Goal: Check status: Check status

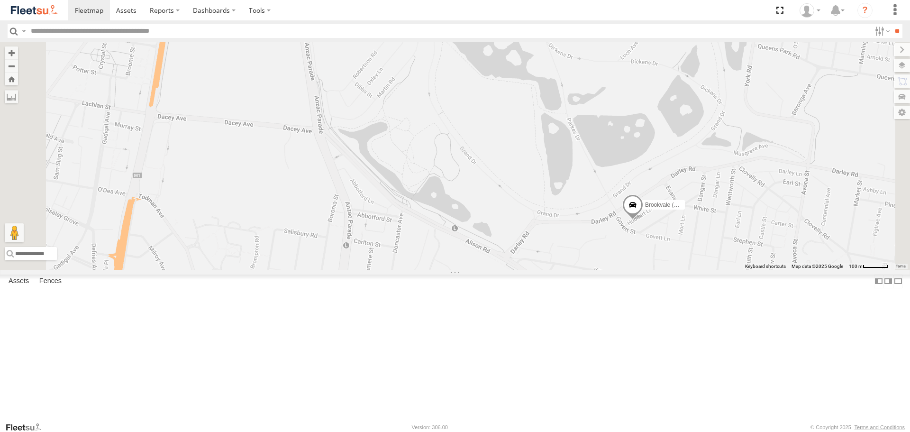
click at [643, 220] on span at bounding box center [632, 208] width 21 height 26
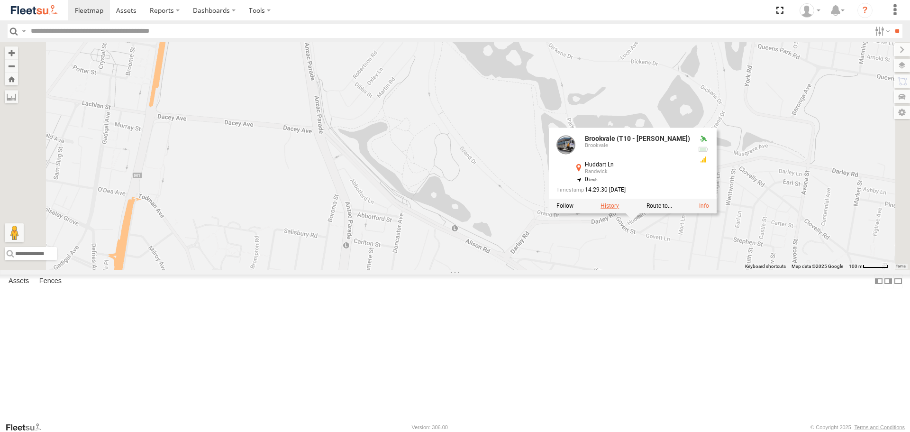
click at [619, 209] on label at bounding box center [610, 206] width 18 height 7
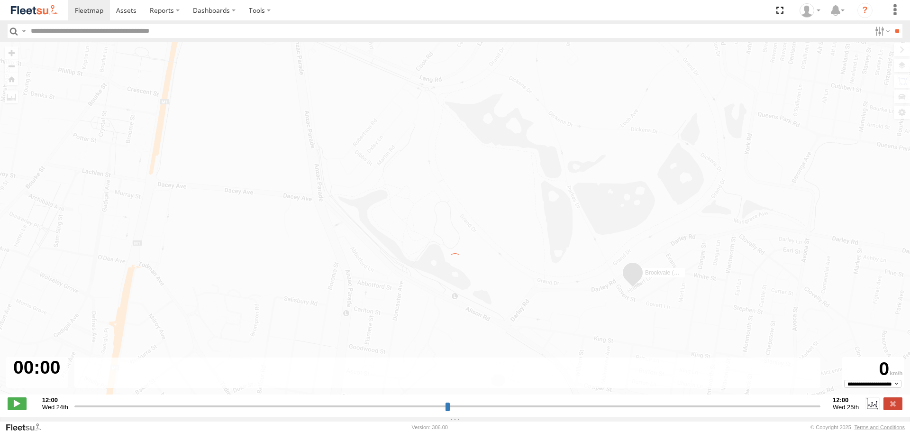
type input "**********"
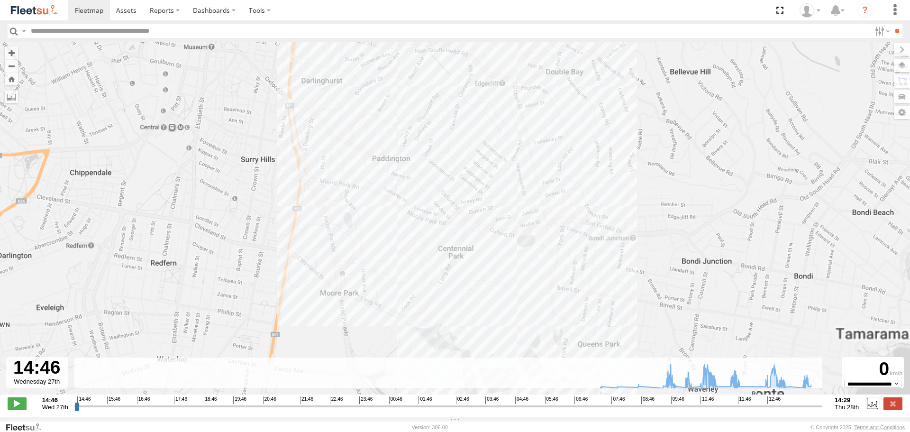
drag, startPoint x: 571, startPoint y: 223, endPoint x: 573, endPoint y: 115, distance: 107.6
click at [573, 115] on div "Brookvale (T10 - [PERSON_NAME]) 11:43 Thu" at bounding box center [455, 223] width 910 height 363
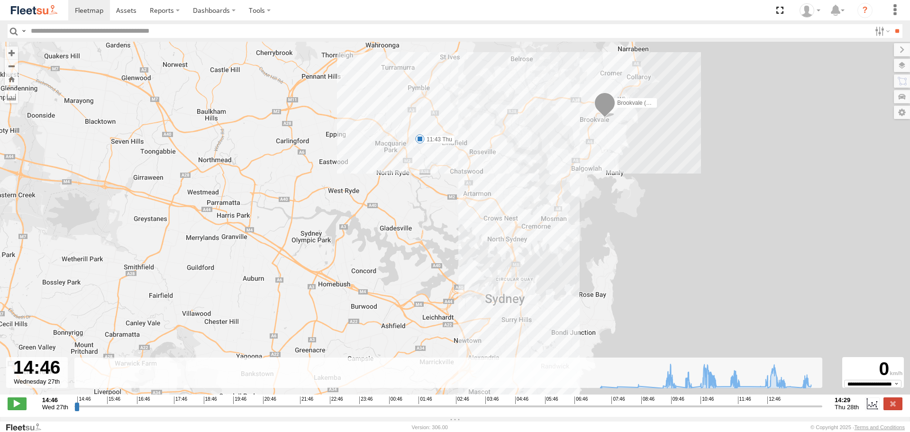
drag, startPoint x: 563, startPoint y: 173, endPoint x: 569, endPoint y: 283, distance: 109.6
click at [569, 283] on div "Brookvale (T10 - [PERSON_NAME]) 11:43 Thu" at bounding box center [455, 223] width 910 height 363
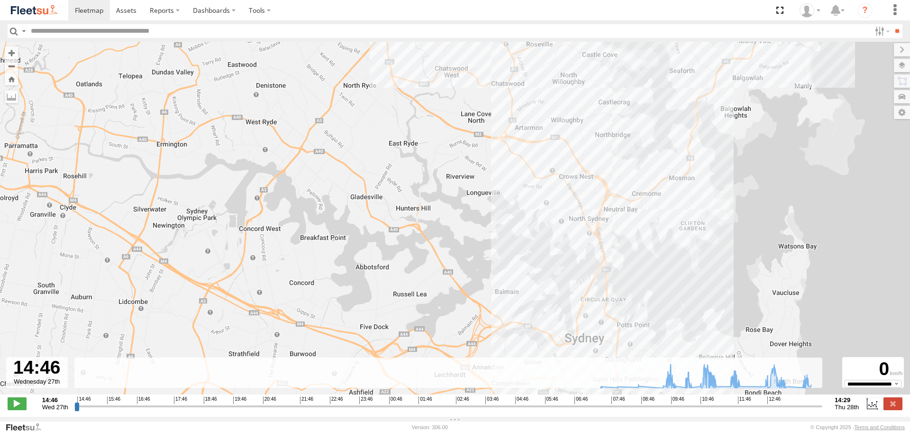
drag, startPoint x: 472, startPoint y: 166, endPoint x: 466, endPoint y: 109, distance: 56.7
click at [466, 109] on div "Brookvale (T10 - [PERSON_NAME]) 11:43 Thu 5" at bounding box center [455, 223] width 910 height 363
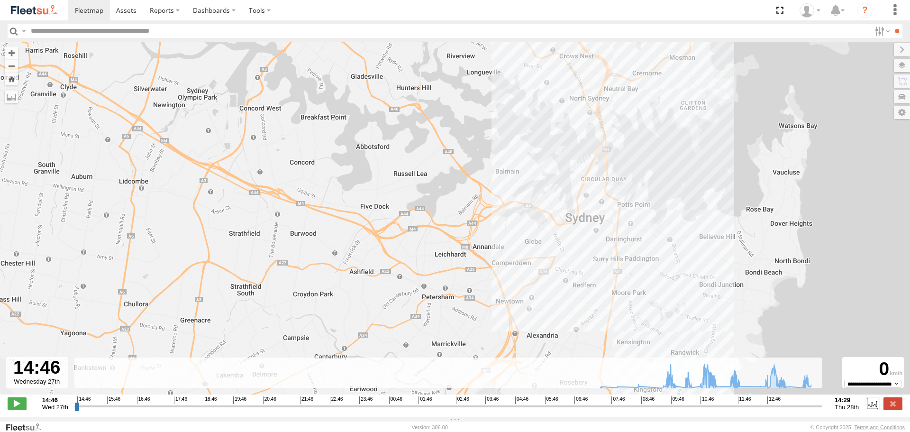
drag, startPoint x: 472, startPoint y: 206, endPoint x: 472, endPoint y: 78, distance: 128.0
click at [472, 78] on div "Brookvale (T10 - [PERSON_NAME]) 11:43 Thu 5" at bounding box center [455, 223] width 910 height 363
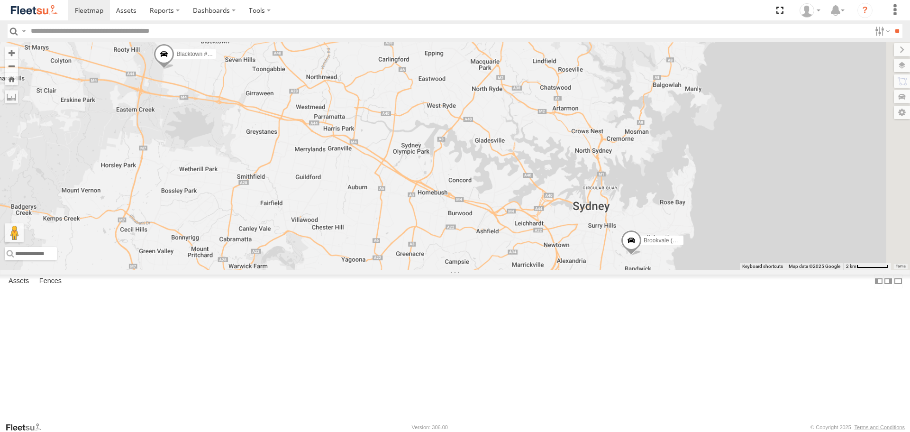
drag, startPoint x: 858, startPoint y: 328, endPoint x: 721, endPoint y: 301, distance: 139.4
click at [689, 269] on div "Brookvale (T10 - [PERSON_NAME]) Rural (T08 - [PERSON_NAME]) Blacktown #1 (T09 -…" at bounding box center [455, 156] width 910 height 228
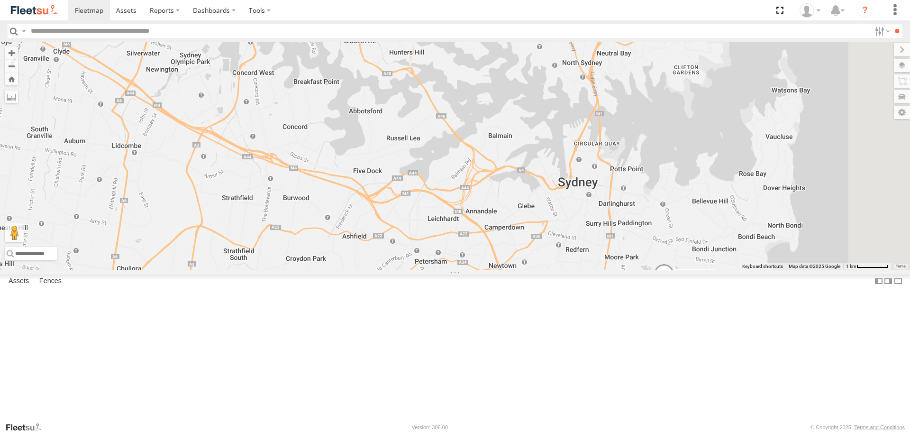
drag, startPoint x: 742, startPoint y: 305, endPoint x: 712, endPoint y: 193, distance: 115.3
click at [712, 193] on div "Brookvale (T10 - [PERSON_NAME]) Rural (T08 - [PERSON_NAME]) Blacktown #1 (T09 -…" at bounding box center [455, 156] width 910 height 228
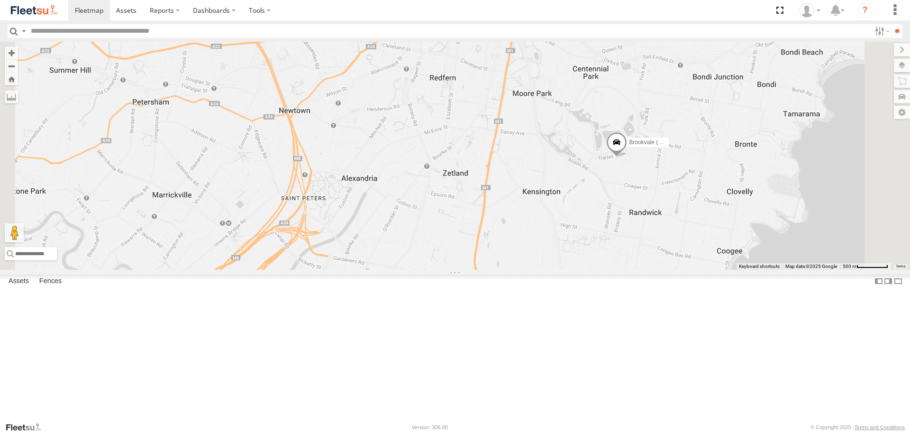
click at [732, 269] on div "Brookvale (T10 - [PERSON_NAME]) Rural (T08 - [PERSON_NAME]) Blacktown #1 (T09 -…" at bounding box center [455, 156] width 910 height 228
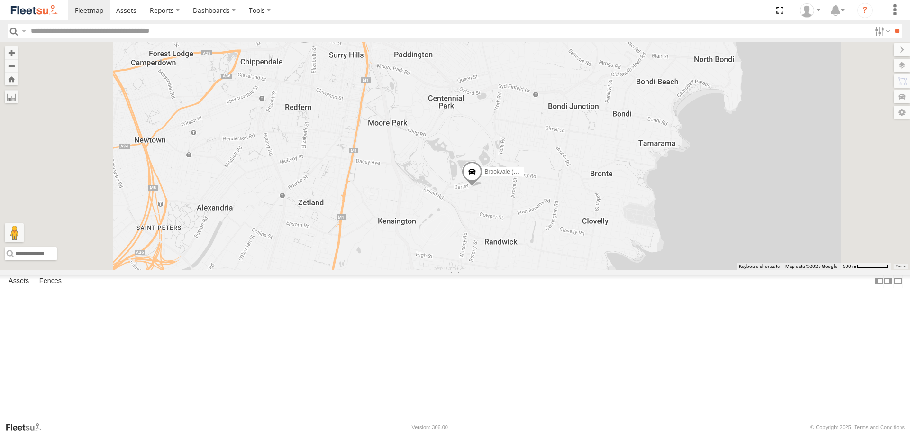
click at [483, 187] on span at bounding box center [472, 174] width 21 height 26
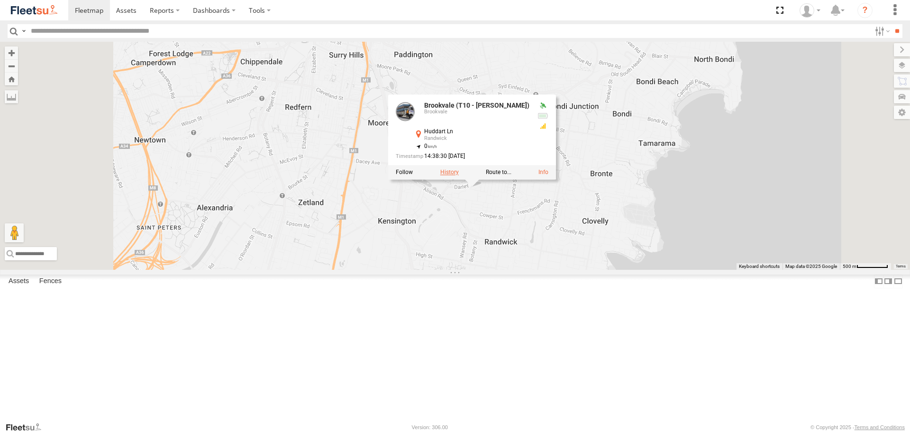
click at [459, 176] on label at bounding box center [449, 172] width 18 height 7
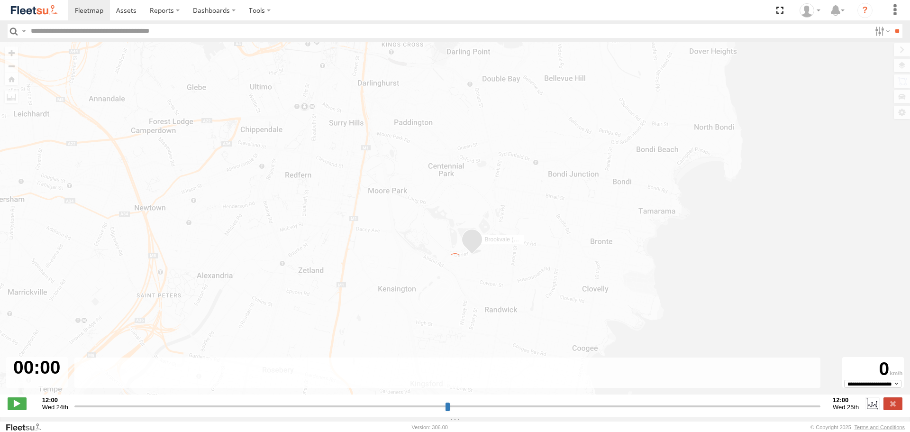
type input "**********"
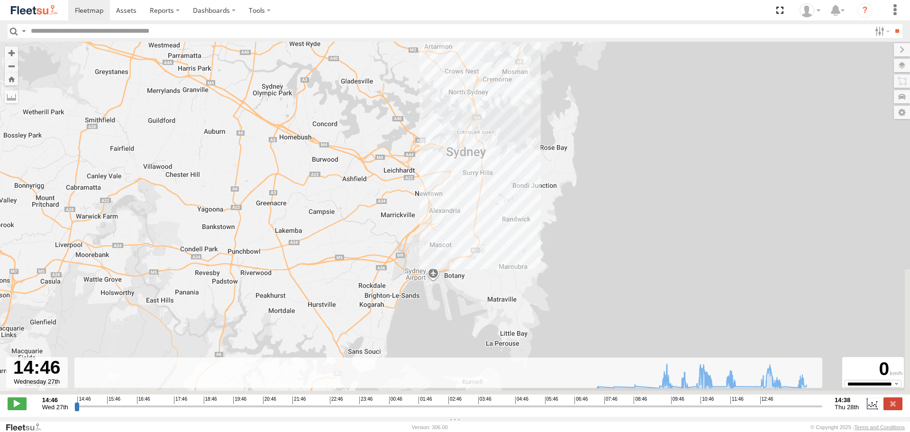
drag, startPoint x: 509, startPoint y: 306, endPoint x: 533, endPoint y: 132, distance: 175.6
click at [533, 132] on div "Brookvale (T10 - [PERSON_NAME]) 11:43 Thu 5" at bounding box center [455, 223] width 910 height 363
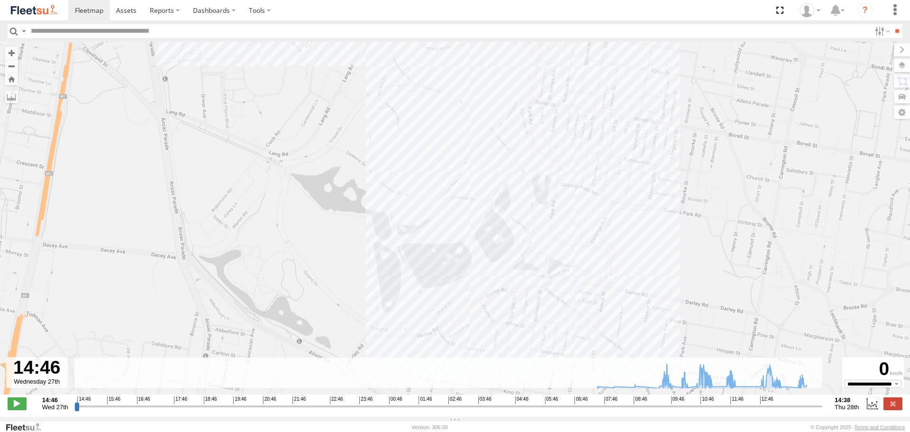
drag, startPoint x: 517, startPoint y: 127, endPoint x: 489, endPoint y: 360, distance: 234.3
click at [489, 360] on div "Brookvale (T10 - [PERSON_NAME]) 11:43 Thu" at bounding box center [455, 223] width 910 height 363
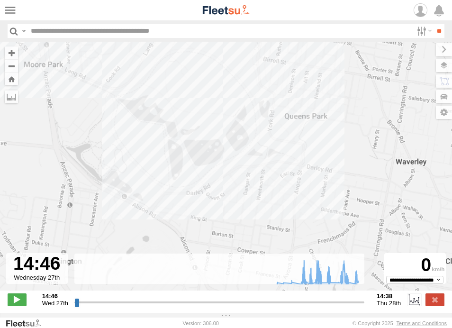
drag, startPoint x: 265, startPoint y: 107, endPoint x: 263, endPoint y: 75, distance: 31.8
click at [263, 75] on div "Brookvale (T10 - [PERSON_NAME]) 11:43 Thu" at bounding box center [226, 171] width 452 height 259
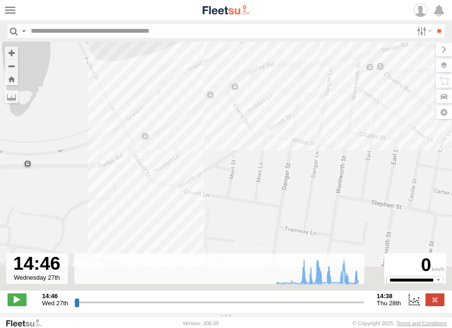
drag, startPoint x: 216, startPoint y: 150, endPoint x: 218, endPoint y: 118, distance: 31.3
click at [218, 118] on div "Brookvale (T10 - [PERSON_NAME]) 11:43 Thu" at bounding box center [226, 171] width 452 height 259
